Goal: Find specific page/section: Locate item on page

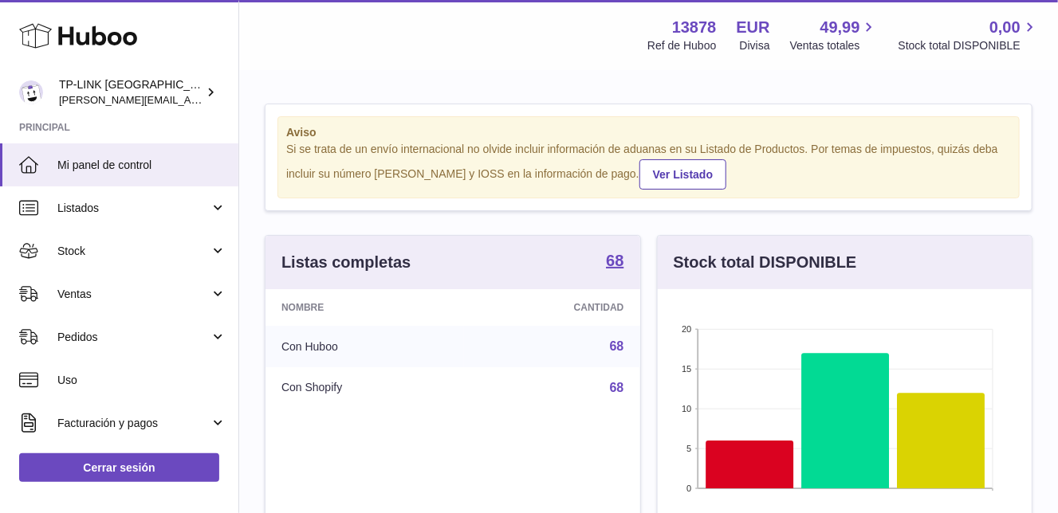
scroll to position [248, 375]
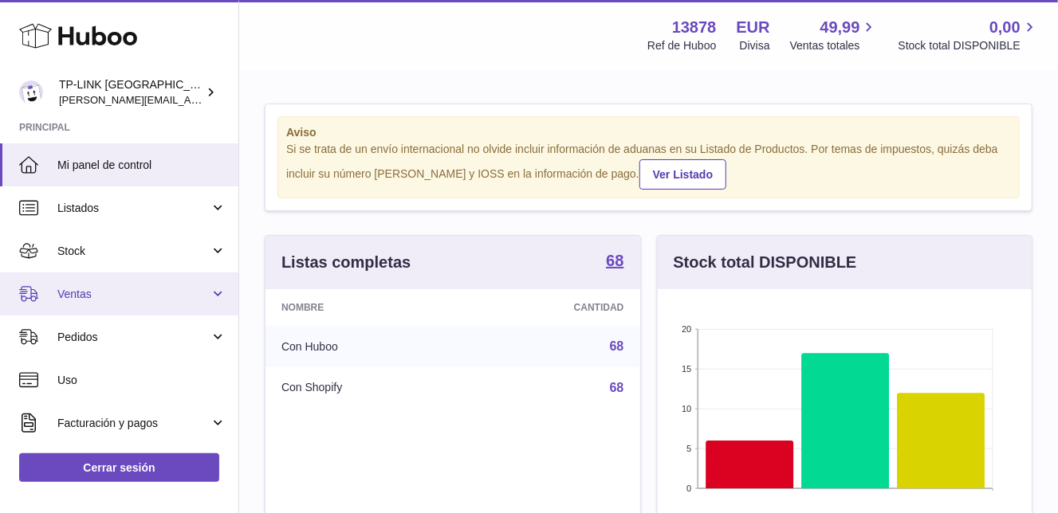
click at [221, 297] on link "Ventas" at bounding box center [119, 294] width 238 height 43
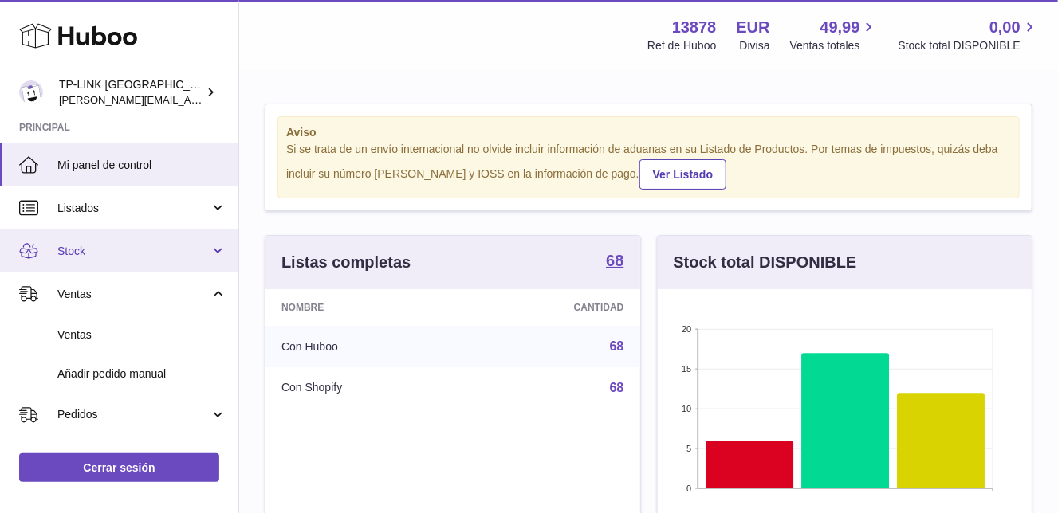
click at [210, 245] on link "Stock" at bounding box center [119, 251] width 238 height 43
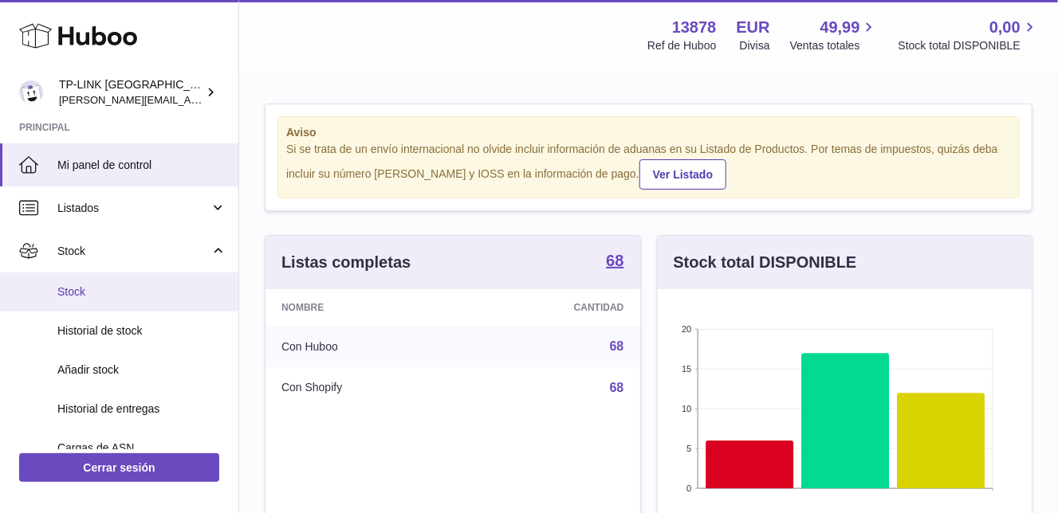
click at [81, 295] on span "Stock" at bounding box center [141, 292] width 169 height 15
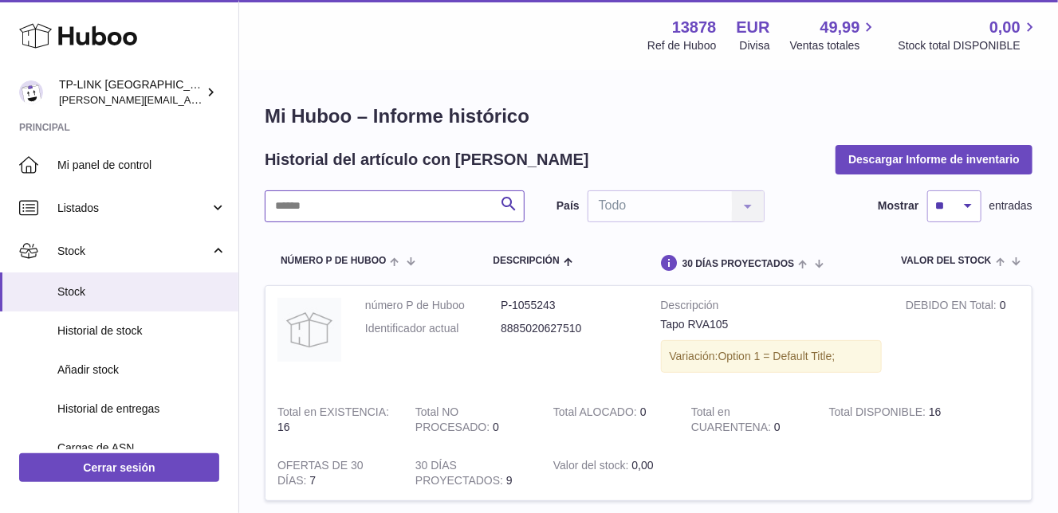
click at [428, 207] on input "text" at bounding box center [395, 207] width 260 height 32
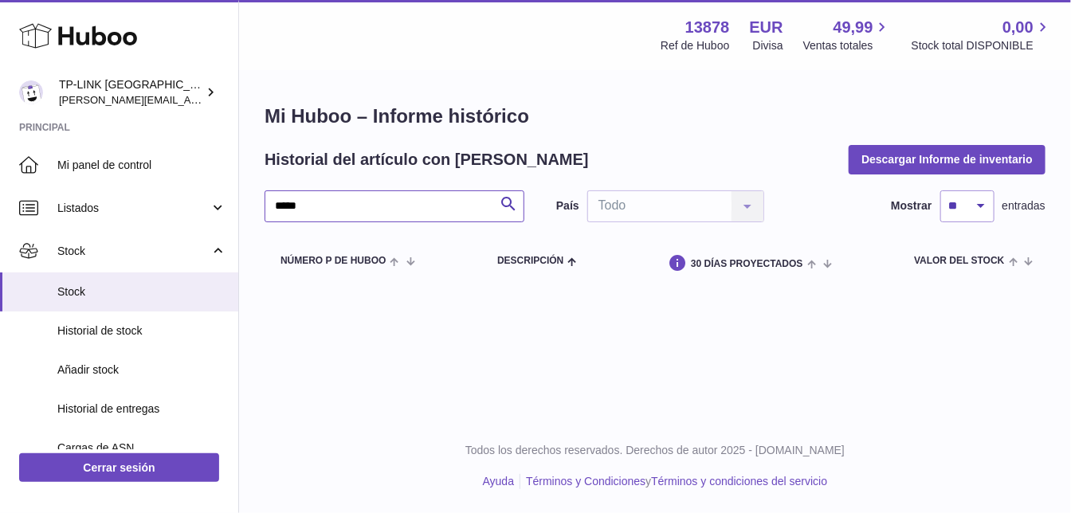
type input "*****"
